Goal: Task Accomplishment & Management: Manage account settings

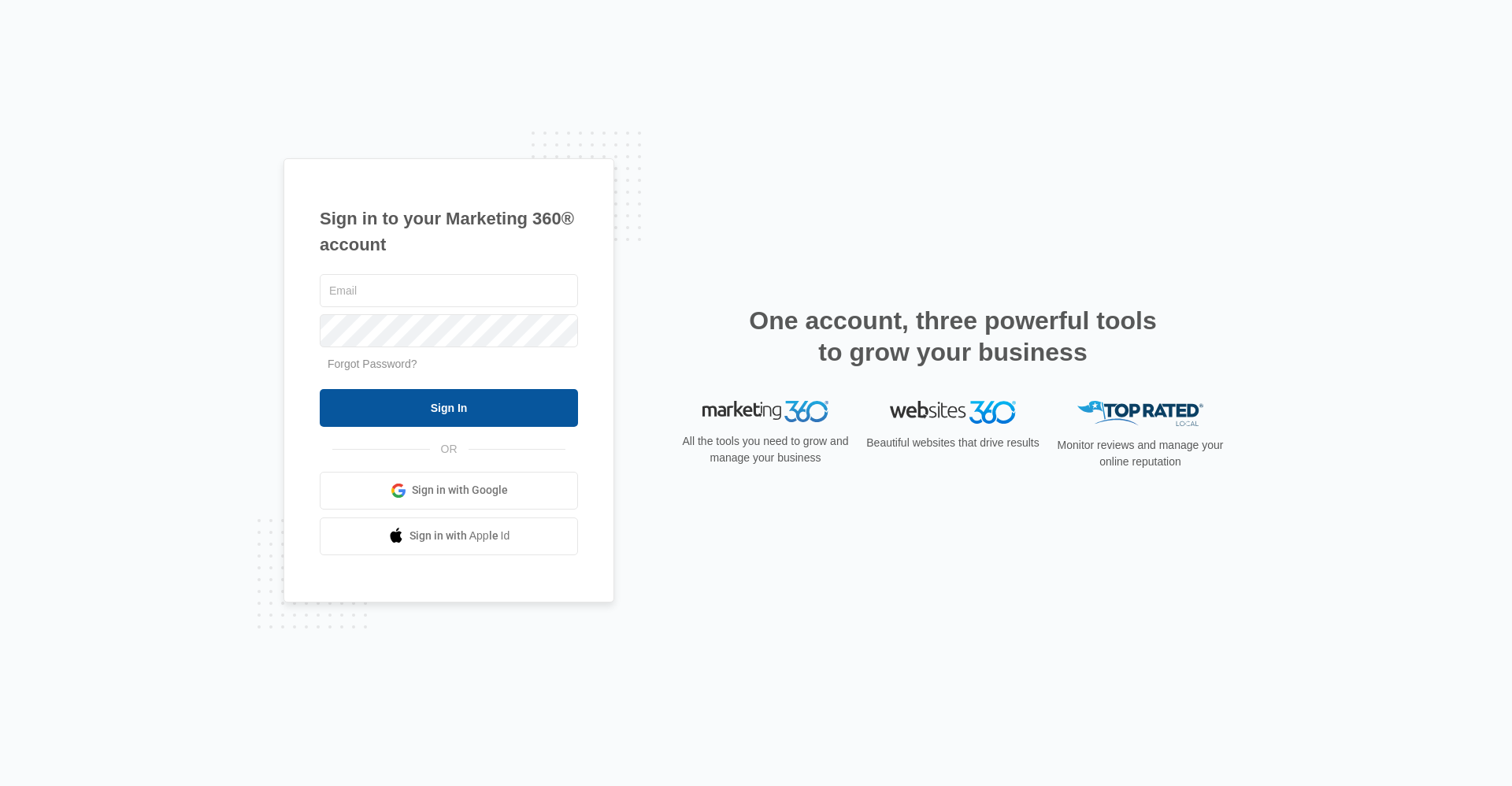
type input "[EMAIL_ADDRESS][DOMAIN_NAME]"
click at [440, 407] on input "Sign In" at bounding box center [449, 408] width 258 height 38
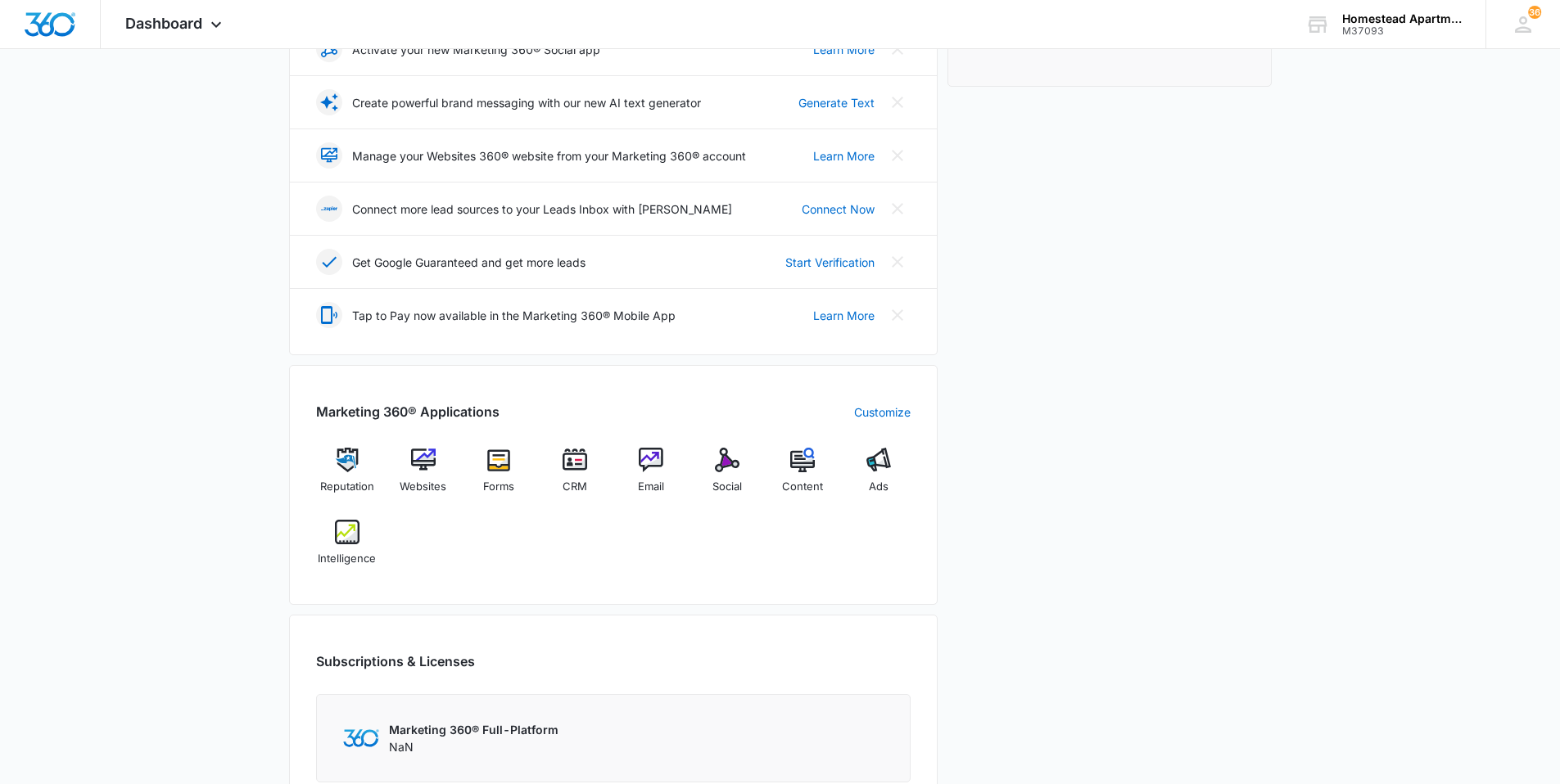
scroll to position [327, 0]
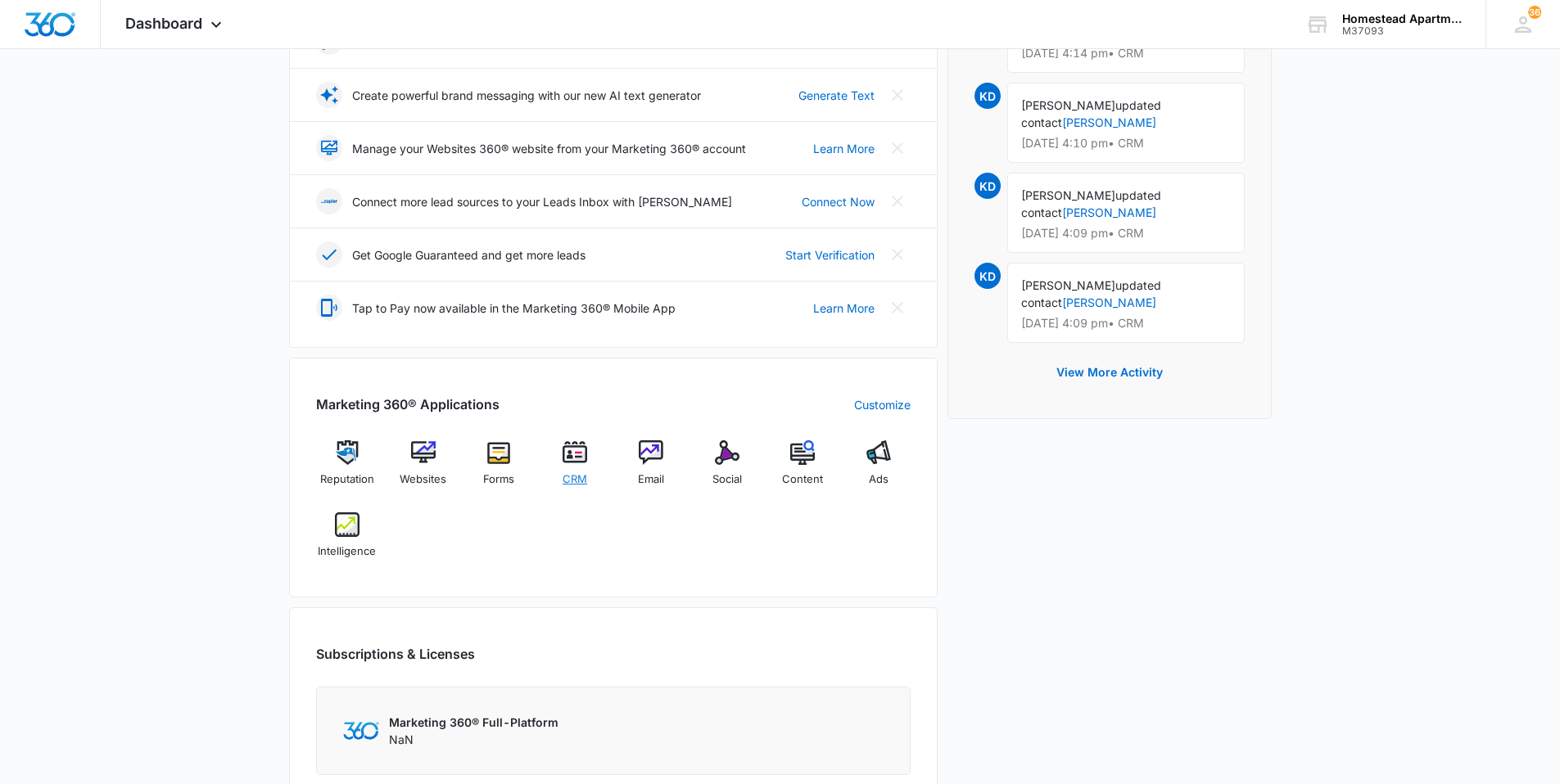
click at [580, 462] on img at bounding box center [575, 452] width 25 height 25
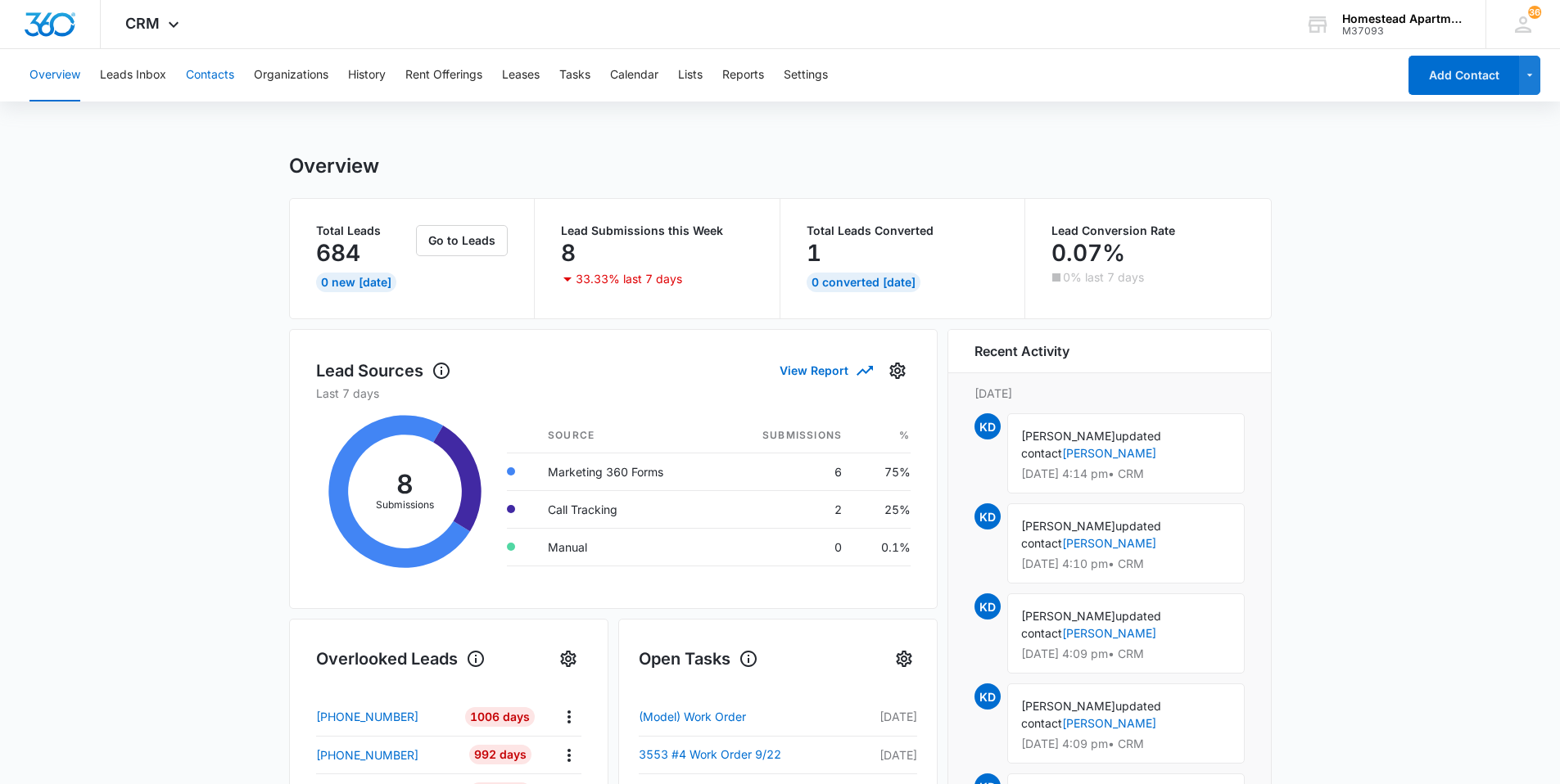
click at [217, 70] on button "Contacts" at bounding box center [210, 75] width 49 height 52
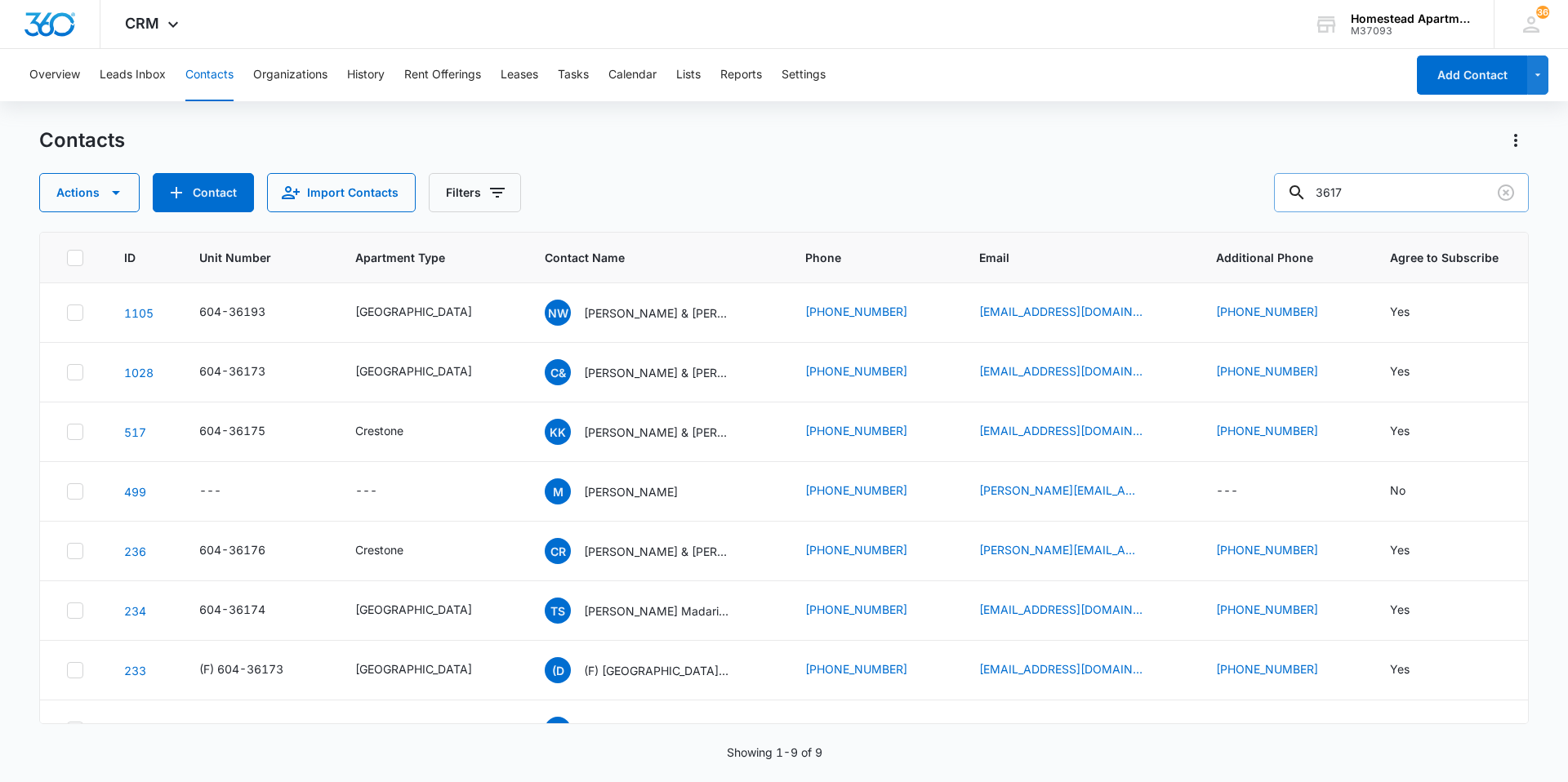
click at [1386, 195] on input "3617" at bounding box center [1402, 193] width 255 height 40
type input "38257"
